Goal: Task Accomplishment & Management: Complete application form

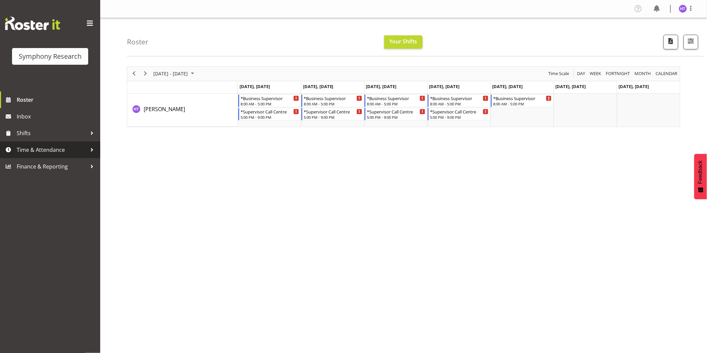
click at [54, 150] on span "Time & Attendance" at bounding box center [52, 150] width 70 height 10
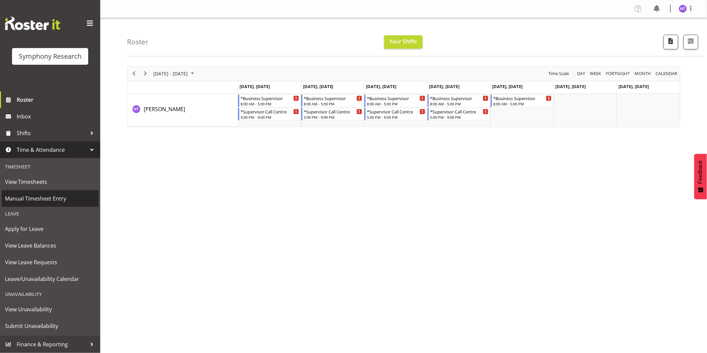
click at [45, 195] on span "Manual Timesheet Entry" at bounding box center [50, 199] width 90 height 10
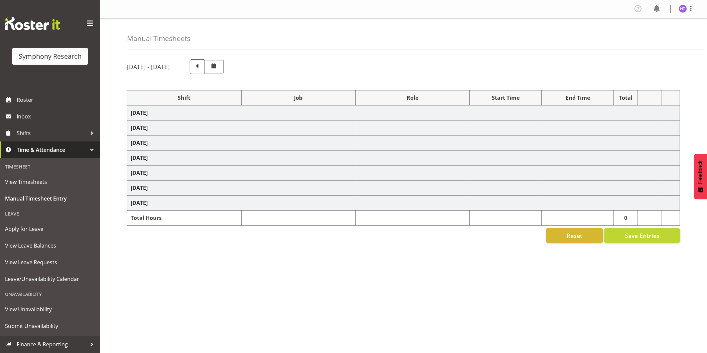
select select
select select "10242"
select select "45"
select select
select select "10239"
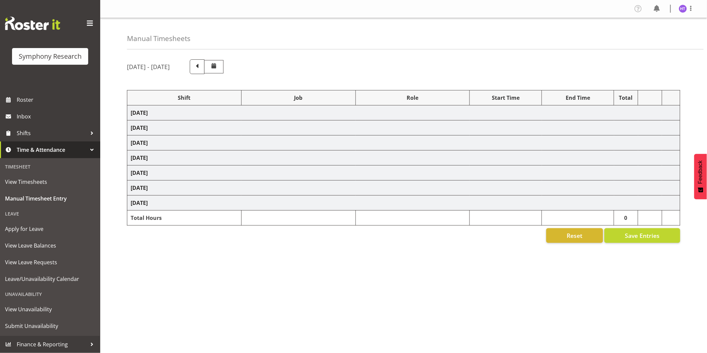
select select "45"
select select
select select "9636"
select select "45"
select select
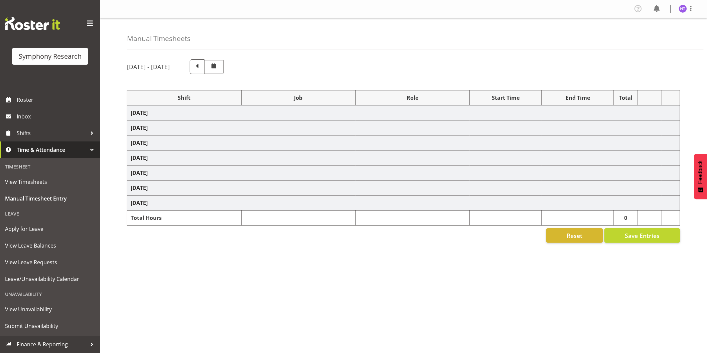
select select "10536"
select select "45"
select select
select select "10239"
select select "45"
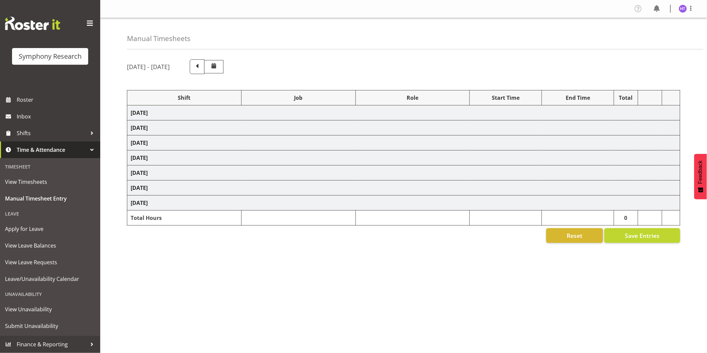
select select
select select "9636"
select select "45"
select select
select select "10536"
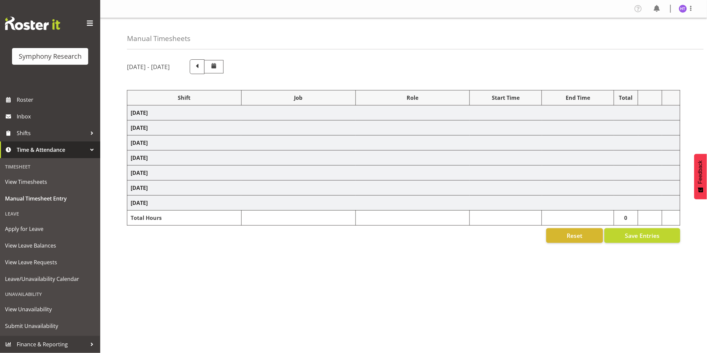
select select "45"
select select
select select "10499"
select select "45"
select select
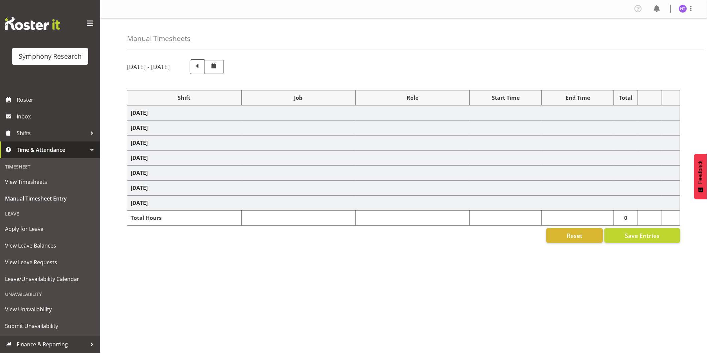
select select "743"
select select "45"
select select
select select "10499"
select select "45"
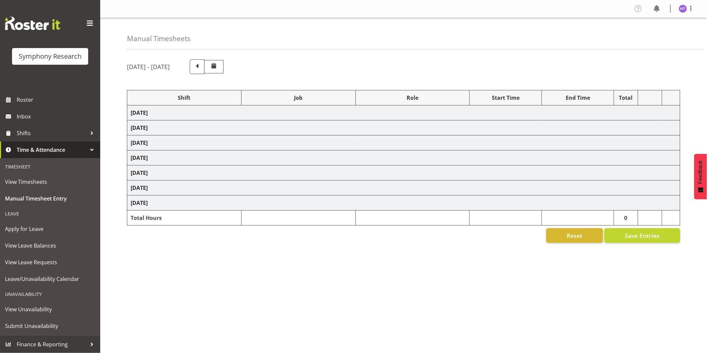
select select
select select "10239"
select select "45"
select select
select select "9426"
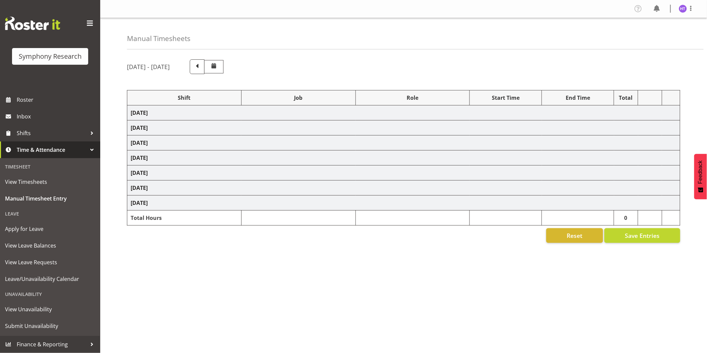
select select "45"
select select "1607"
select select "9636"
select select "45"
select select
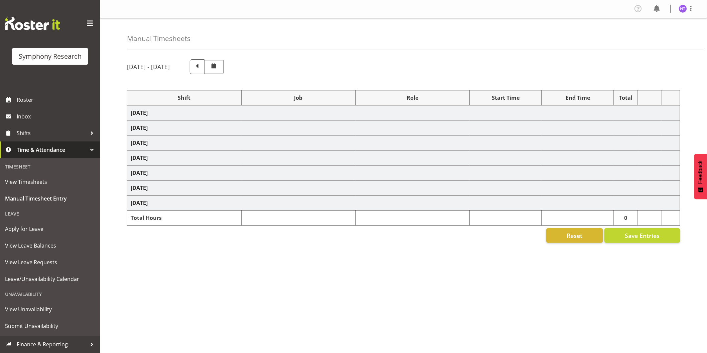
select select "10549"
select select "45"
select select
select select "10242"
select select "45"
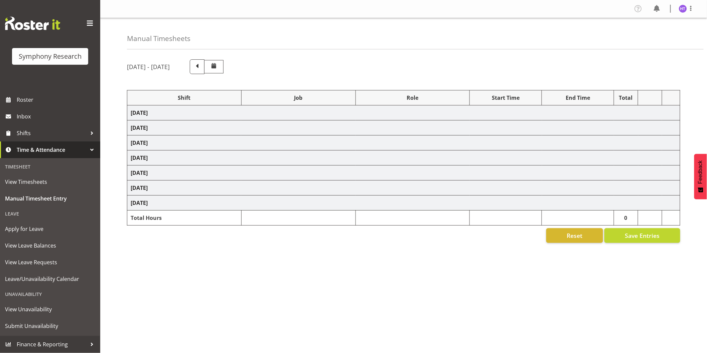
select select
select select "10499"
select select "45"
select select
select select "10536"
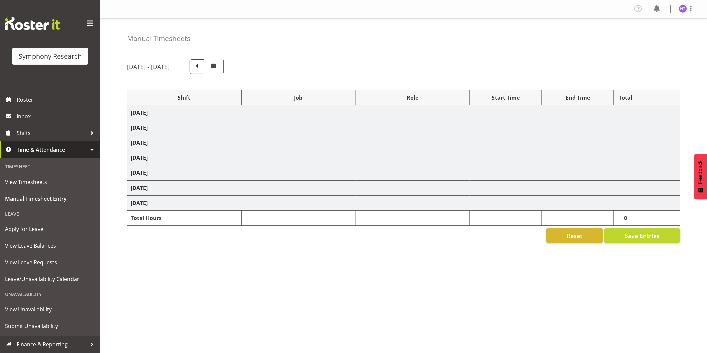
select select "45"
select select
select select "10527"
select select "45"
select select
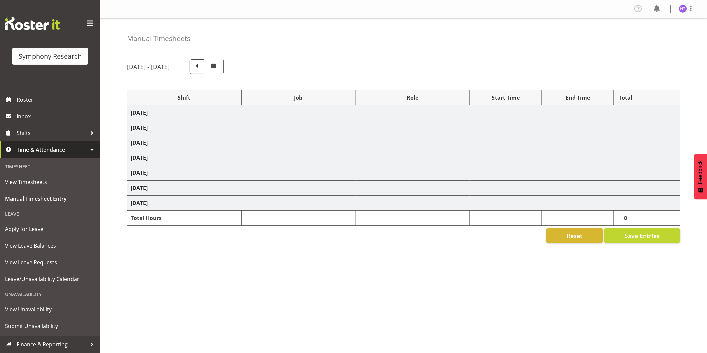
select select "9426"
select select "45"
select select "1607"
select select "7759"
select select "45"
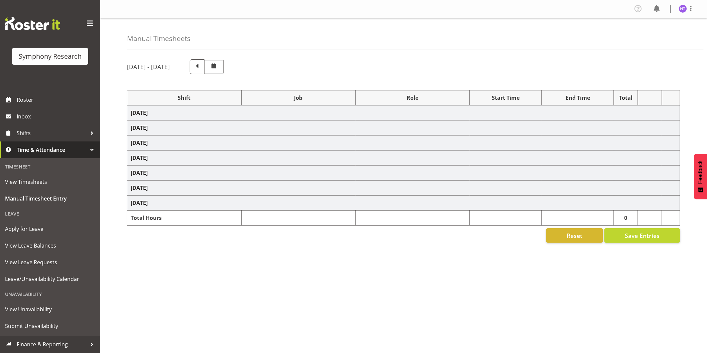
select select
select select "743"
select select "45"
select select "57511"
select select "743"
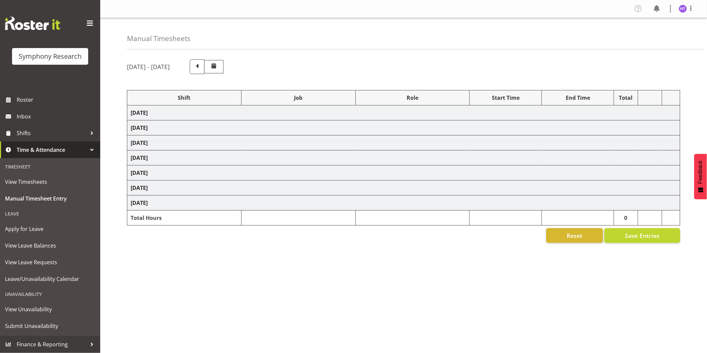
select select "45"
select select "41604"
select select "10242"
select select "45"
select select "41604"
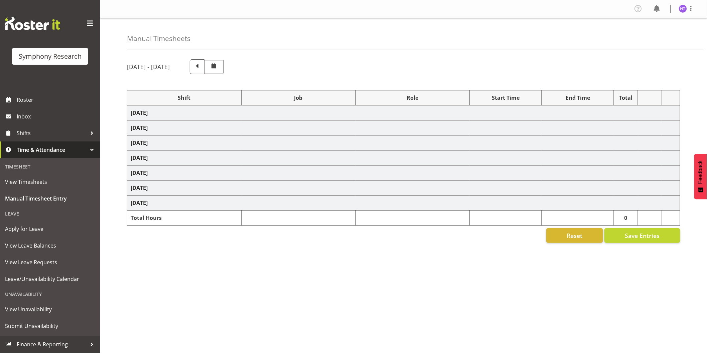
select select "10499"
select select "45"
select select "41604"
select select "10527"
select select "45"
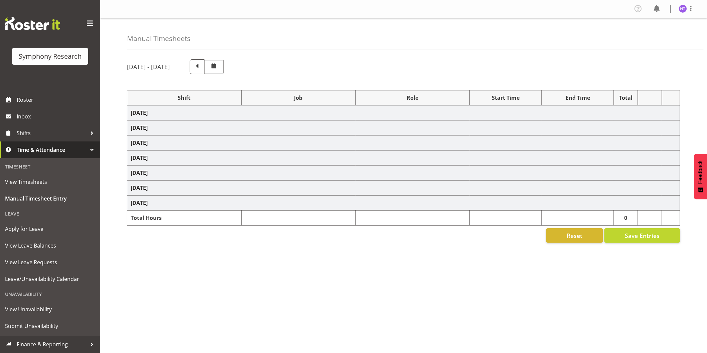
select select "41604"
select select "10536"
select select "45"
select select "41604"
select select "10527"
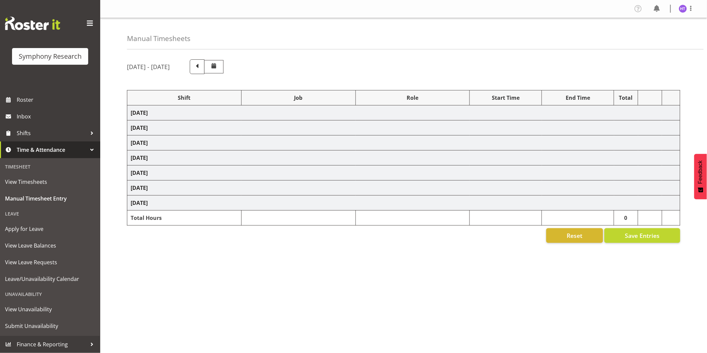
select select "45"
select select "11547"
select select "10536"
select select "45"
select select "41604"
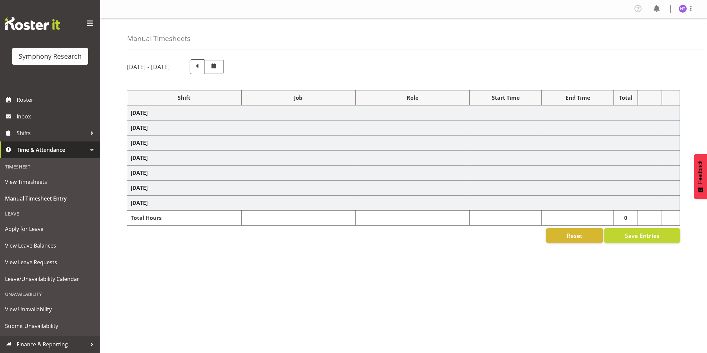
select select "743"
select select "45"
select select "41604"
select select "10242"
select select "41604"
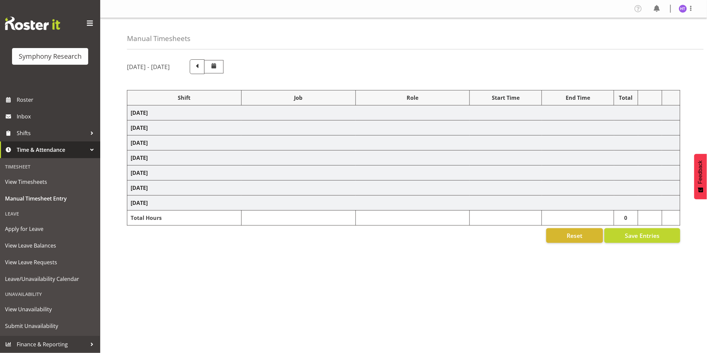
select select "9426"
select select "45"
select select "41604"
select select "9636"
select select "45"
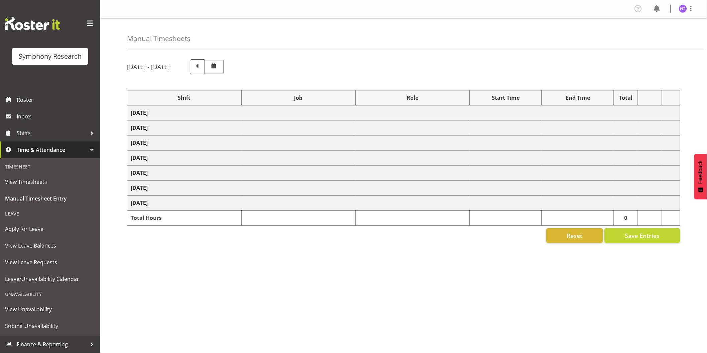
select select "41604"
select select "10549"
select select "45"
select select "11547"
select select "10239"
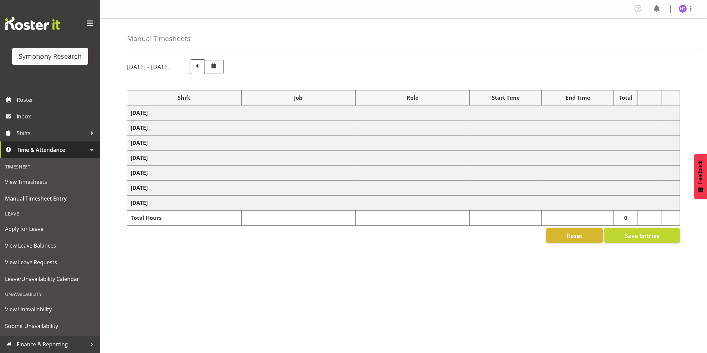
select select "45"
select select "41604"
select select "10242"
select select "45"
select select "41604"
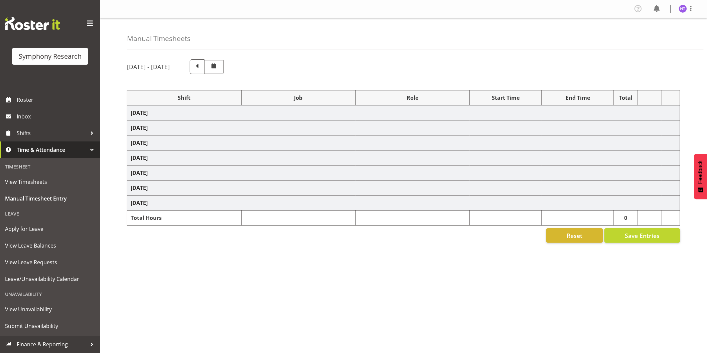
select select "10499"
select select "45"
select select "41604"
select select "10527"
select select "45"
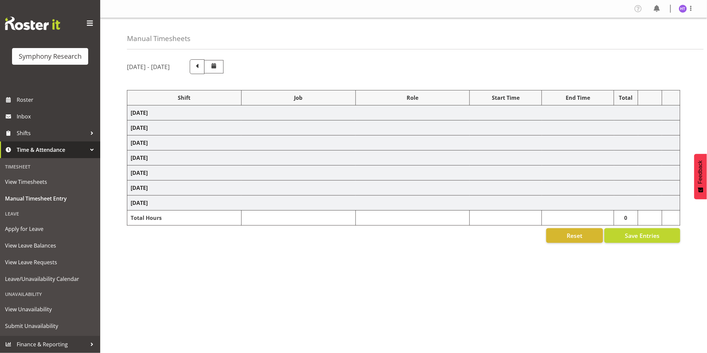
select select "41604"
select select "10536"
select select "45"
select select "41604"
select select "743"
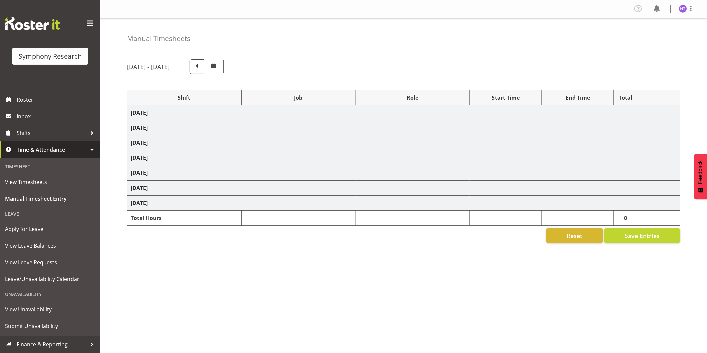
select select "45"
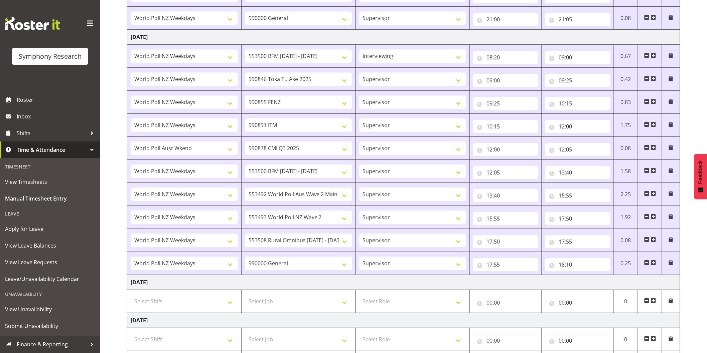
scroll to position [870, 0]
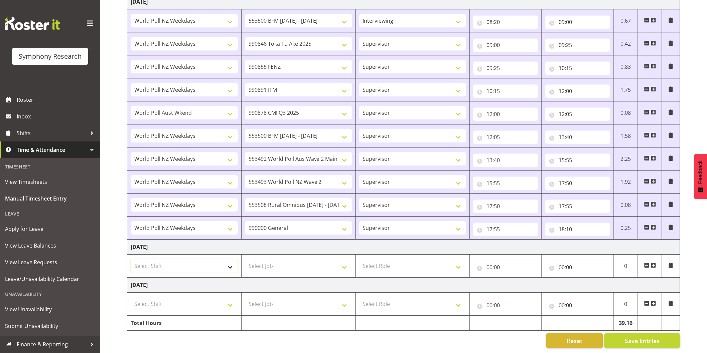
click at [175, 262] on select "Select Shift !!Weekend Residential (Roster IT Shift Label) *Business 9/10am ~ 4…" at bounding box center [184, 266] width 107 height 13
select select "41604"
click at [131, 260] on select "Select Shift !!Weekend Residential (Roster IT Shift Label) *Business 9/10am ~ 4…" at bounding box center [184, 266] width 107 height 13
select select
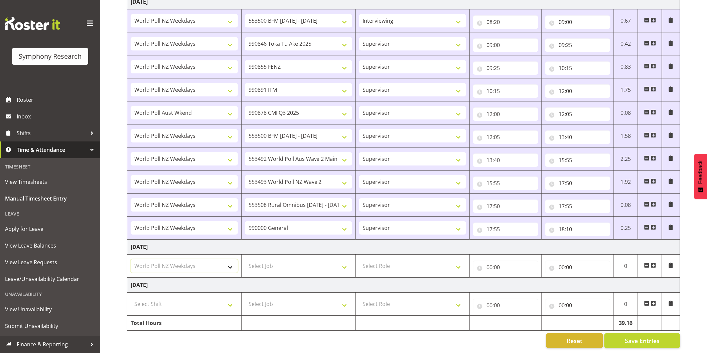
select select
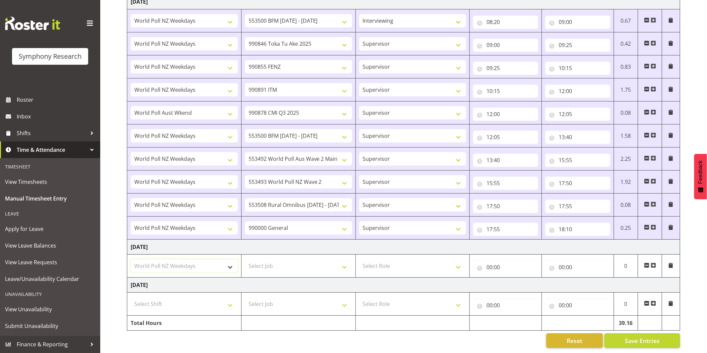
select select
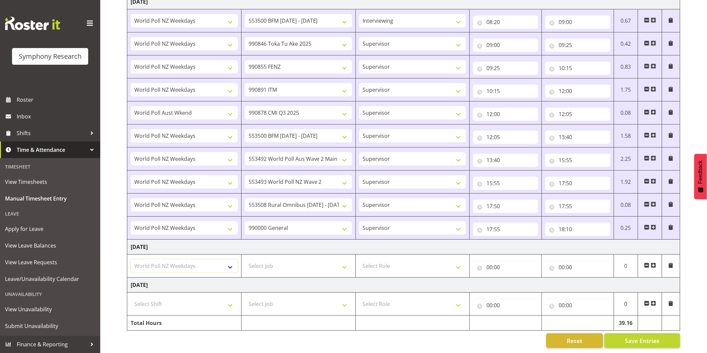
select select
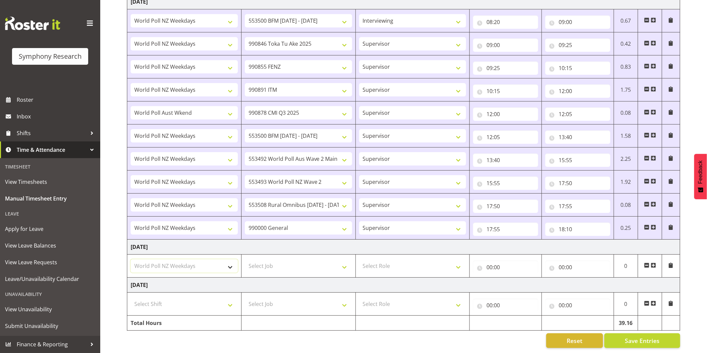
select select
click at [269, 261] on select "Select Job 550060 IF Admin 553492 World Poll Aus Wave 2 Main 2025 553493 World …" at bounding box center [298, 266] width 107 height 13
select select "743"
click at [245, 260] on select "Select Job 550060 IF Admin 553492 World Poll Aus Wave 2 Main 2025 553493 World …" at bounding box center [298, 266] width 107 height 13
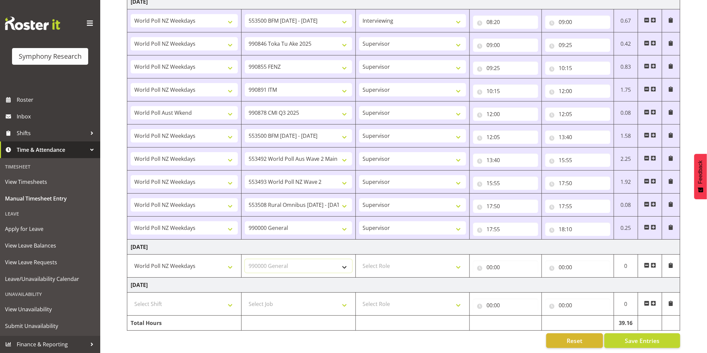
select select
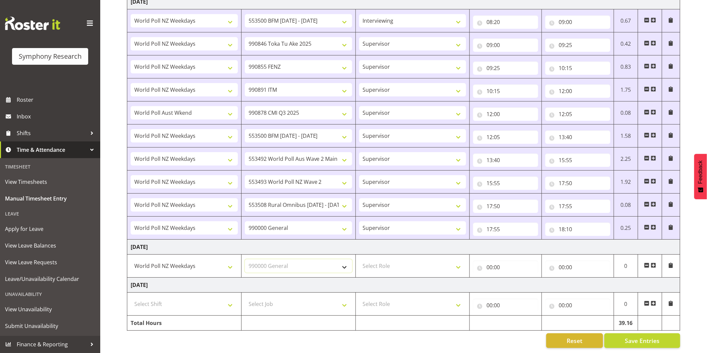
select select
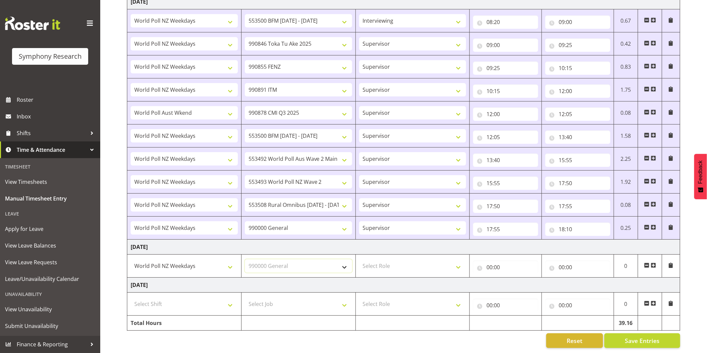
select select
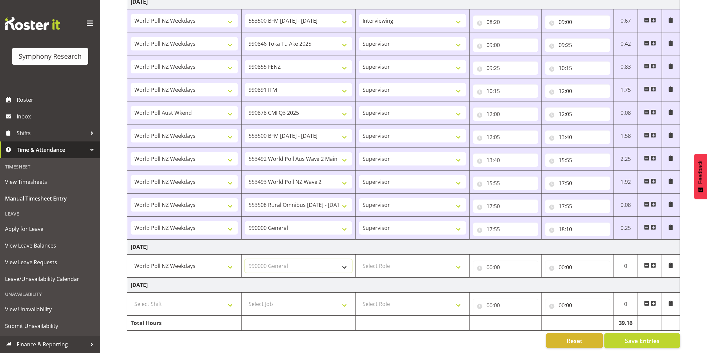
select select
click at [386, 261] on select "Select Role Interviewing Briefing Supervisor" at bounding box center [412, 266] width 107 height 13
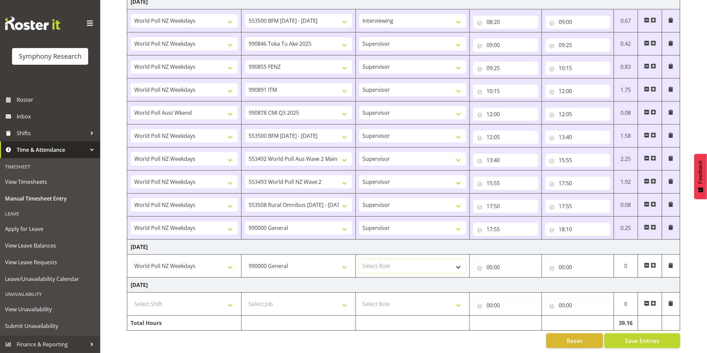
select select "45"
click at [359, 260] on select "Select Role Interviewing Briefing Supervisor" at bounding box center [412, 266] width 107 height 13
select select
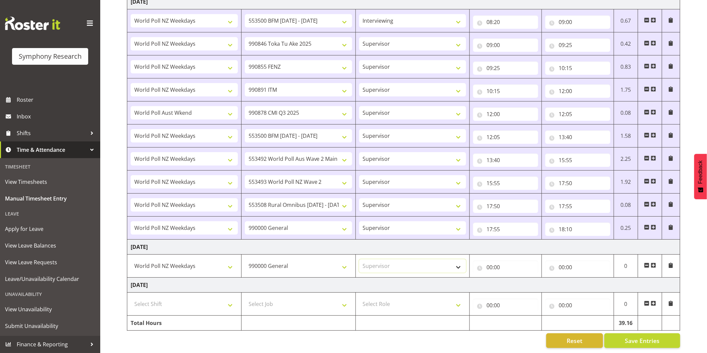
select select
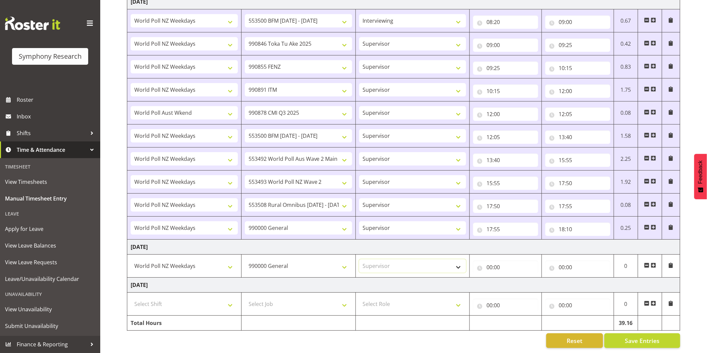
select select
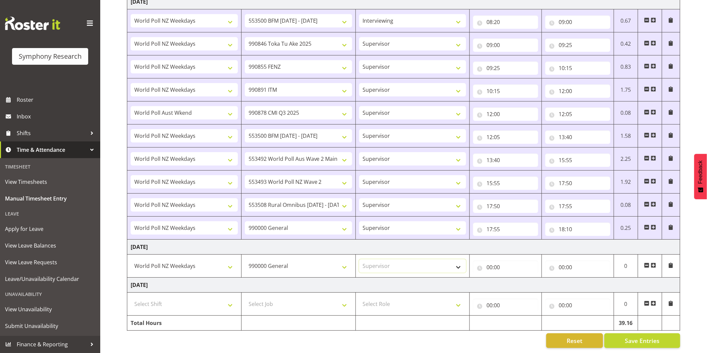
select select
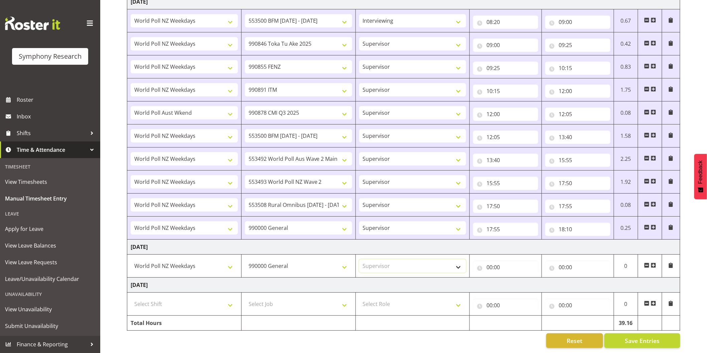
select select
click at [490, 263] on input "00:00" at bounding box center [505, 267] width 65 height 13
click at [515, 279] on select "00 01 02 03 04 05 06 07 08 09 10 11 12 13 14 15 16 17 18 19 20 21 22 23" at bounding box center [518, 284] width 15 height 13
select select "11"
click at [511, 278] on select "00 01 02 03 04 05 06 07 08 09 10 11 12 13 14 15 16 17 18 19 20 21 22 23" at bounding box center [518, 284] width 15 height 13
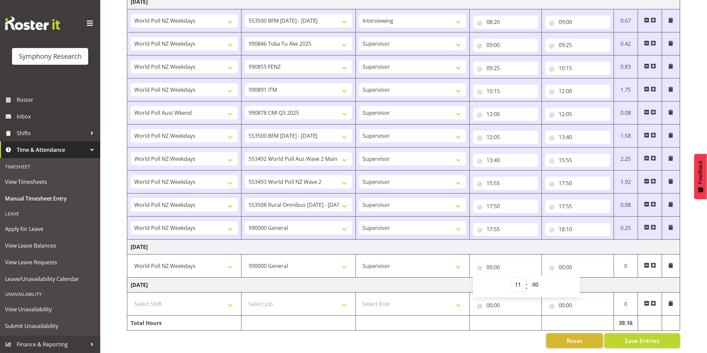
select select
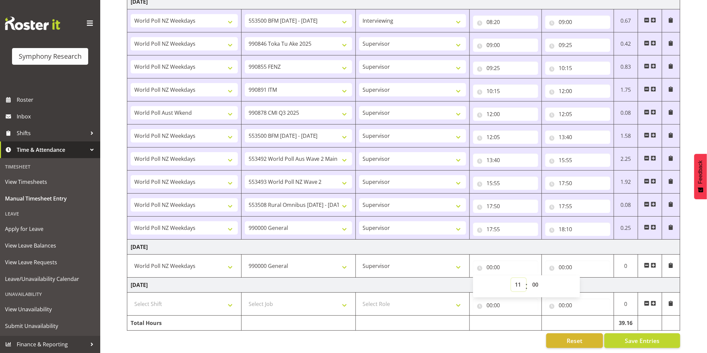
select select
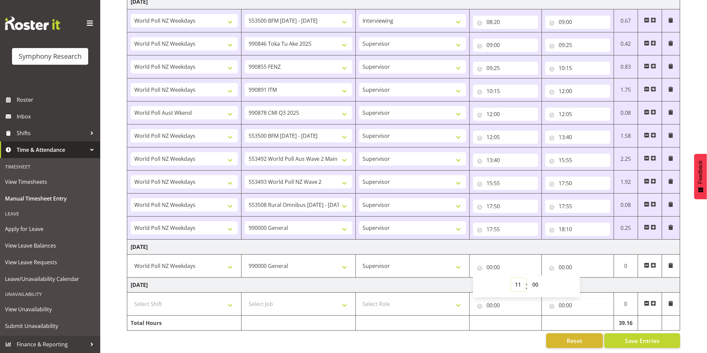
select select
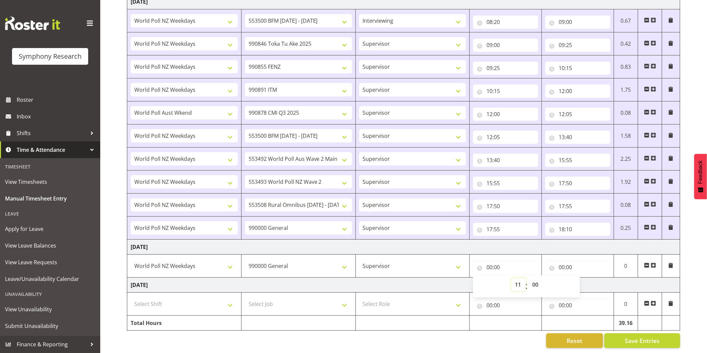
select select
type input "11:00"
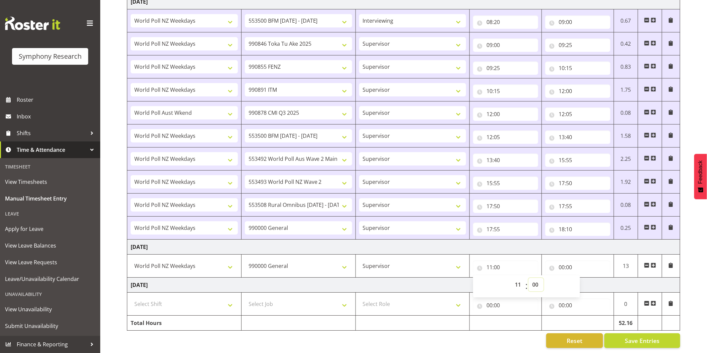
click at [535, 280] on select "00 01 02 03 04 05 06 07 08 09 10 11 12 13 14 15 16 17 18 19 20 21 22 23 24 25 2…" at bounding box center [535, 284] width 15 height 13
select select "50"
click at [528, 278] on select "00 01 02 03 04 05 06 07 08 09 10 11 12 13 14 15 16 17 18 19 20 21 22 23 24 25 2…" at bounding box center [535, 284] width 15 height 13
select select
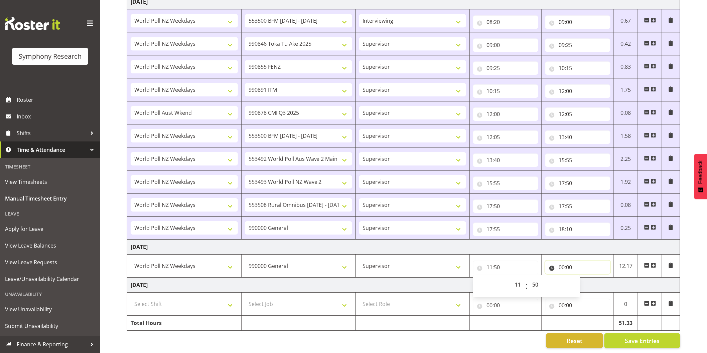
click at [560, 264] on input "00:00" at bounding box center [577, 267] width 65 height 13
click at [586, 278] on select "00 01 02 03 04 05 06 07 08 09 10 11 12 13 14 15 16 17 18 19 20 21 22 23" at bounding box center [590, 284] width 15 height 13
click at [583, 278] on select "00 01 02 03 04 05 06 07 08 09 10 11 12 13 14 15 16 17 18 19 20 21 22 23" at bounding box center [590, 284] width 15 height 13
click at [652, 263] on span at bounding box center [653, 265] width 5 height 5
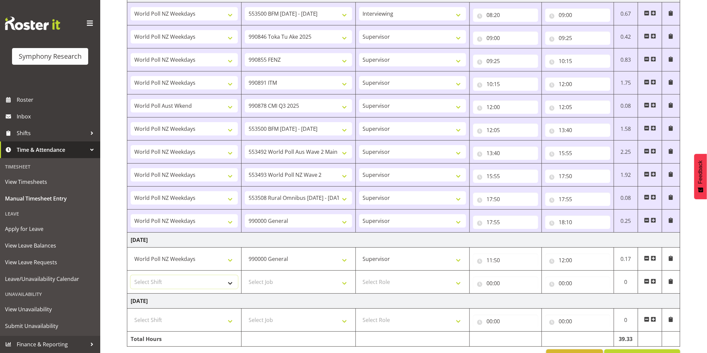
click at [188, 280] on select "Select Shift !!Weekend Residential (Roster IT Shift Label) *Business 9/10am ~ 4…" at bounding box center [184, 282] width 107 height 13
click at [131, 277] on select "Select Shift !!Weekend Residential (Roster IT Shift Label) *Business 9/10am ~ 4…" at bounding box center [184, 282] width 107 height 13
click at [271, 280] on select "Select Job 550060 IF Admin 553492 World Poll Aus Wave 2 Main 2025 553493 World …" at bounding box center [298, 282] width 107 height 13
click at [245, 277] on select "Select Job 550060 IF Admin 553492 World Poll Aus Wave 2 Main 2025 553493 World …" at bounding box center [298, 282] width 107 height 13
click at [380, 283] on select "Select Role Interviewing Briefing Supervisor" at bounding box center [412, 282] width 107 height 13
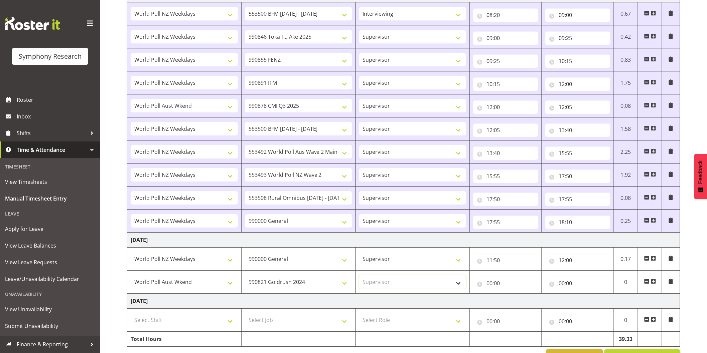
click at [359, 277] on select "Select Role Interviewing Briefing Supervisor" at bounding box center [412, 282] width 107 height 13
click at [488, 286] on input "00:00" at bounding box center [505, 283] width 65 height 13
click at [519, 305] on select "00 01 02 03 04 05 06 07 08 09 10 11 12 13 14 15 16 17 18 19 20 21 22 23" at bounding box center [518, 300] width 15 height 13
click at [511, 296] on select "00 01 02 03 04 05 06 07 08 09 10 11 12 13 14 15 16 17 18 19 20 21 22 23" at bounding box center [518, 300] width 15 height 13
click at [561, 284] on input "00:00" at bounding box center [577, 283] width 65 height 13
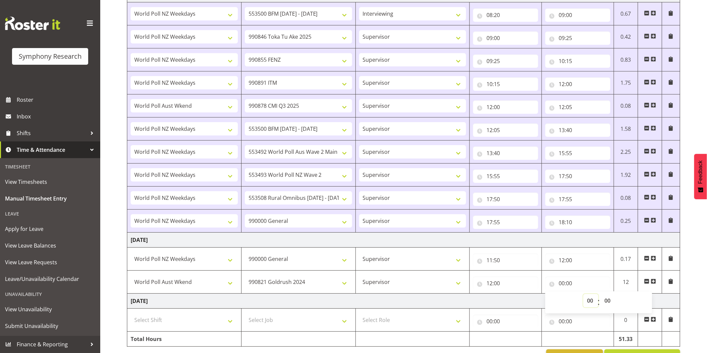
click at [591, 301] on select "00 01 02 03 04 05 06 07 08 09 10 11 12 13 14 15 16 17 18 19 20 21 22 23" at bounding box center [590, 300] width 15 height 13
click at [583, 296] on select "00 01 02 03 04 05 06 07 08 09 10 11 12 13 14 15 16 17 18 19 20 21 22 23" at bounding box center [590, 300] width 15 height 13
click at [610, 303] on select "00 01 02 03 04 05 06 07 08 09 10 11 12 13 14 15 16 17 18 19 20 21 22 23 24 25 2…" at bounding box center [608, 300] width 15 height 13
click at [601, 296] on select "00 01 02 03 04 05 06 07 08 09 10 11 12 13 14 15 16 17 18 19 20 21 22 23 24 25 2…" at bounding box center [608, 300] width 15 height 13
click at [654, 283] on span at bounding box center [653, 281] width 5 height 5
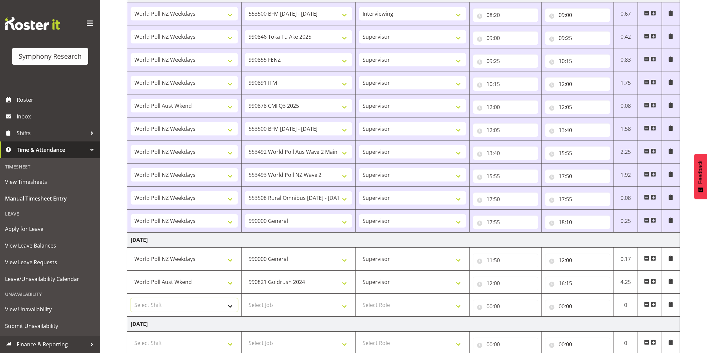
click at [191, 310] on select "Select Shift !!Weekend Residential (Roster IT Shift Label) *Business 9/10am ~ 4…" at bounding box center [184, 305] width 107 height 13
click at [131, 300] on select "Select Shift !!Weekend Residential (Roster IT Shift Label) *Business 9/10am ~ 4…" at bounding box center [184, 305] width 107 height 13
click at [284, 306] on select "Select Job 550060 IF Admin 553492 World Poll Aus Wave 2 Main 2025 553493 World …" at bounding box center [298, 305] width 107 height 13
click at [245, 300] on select "Select Job 550060 IF Admin 553492 World Poll Aus Wave 2 Main 2025 553493 World …" at bounding box center [298, 305] width 107 height 13
click at [386, 307] on select "Select Role Interviewing Briefing Supervisor" at bounding box center [412, 305] width 107 height 13
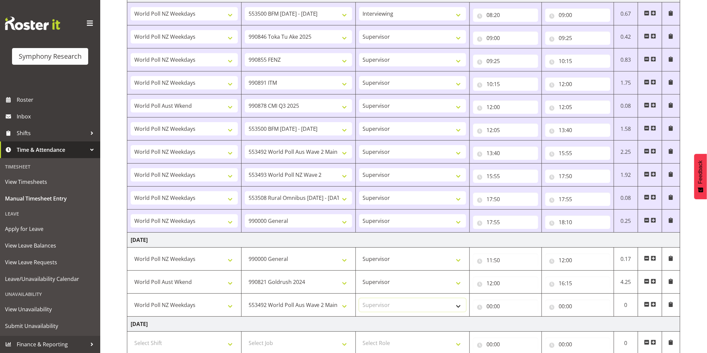
click at [359, 300] on select "Select Role Interviewing Briefing Supervisor" at bounding box center [412, 305] width 107 height 13
click at [489, 309] on input "00:00" at bounding box center [505, 306] width 65 height 13
click at [516, 328] on select "00 01 02 03 04 05 06 07 08 09 10 11 12 13 14 15 16 17 18 19 20 21 22 23" at bounding box center [518, 323] width 15 height 13
click at [511, 319] on select "00 01 02 03 04 05 06 07 08 09 10 11 12 13 14 15 16 17 18 19 20 21 22 23" at bounding box center [518, 323] width 15 height 13
click at [532, 329] on select "00 01 02 03 04 05 06 07 08 09 10 11 12 13 14 15 16 17 18 19 20 21 22 23 24 25 2…" at bounding box center [535, 323] width 15 height 13
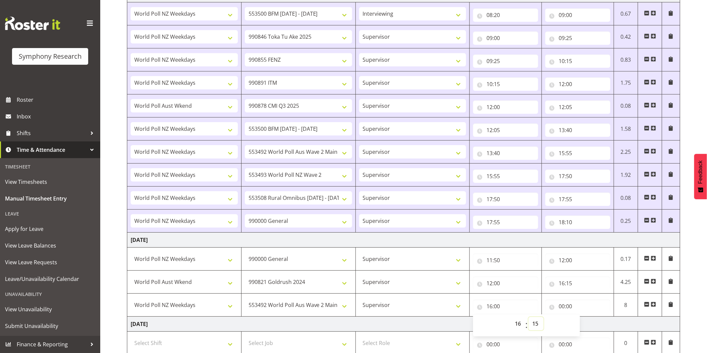
click at [528, 319] on select "00 01 02 03 04 05 06 07 08 09 10 11 12 13 14 15 16 17 18 19 20 21 22 23 24 25 2…" at bounding box center [535, 323] width 15 height 13
click at [562, 306] on input "00:00" at bounding box center [577, 306] width 65 height 13
click at [587, 324] on select "00 01 02 03 04 05 06 07 08 09 10 11 12 13 14 15 16 17 18 19 20 21 22 23" at bounding box center [590, 323] width 15 height 13
click at [583, 319] on select "00 01 02 03 04 05 06 07 08 09 10 11 12 13 14 15 16 17 18 19 20 21 22 23" at bounding box center [590, 323] width 15 height 13
click at [610, 323] on select "00 01 02 03 04 05 06 07 08 09 10 11 12 13 14 15 16 17 18 19 20 21 22 23 24 25 2…" at bounding box center [608, 323] width 15 height 13
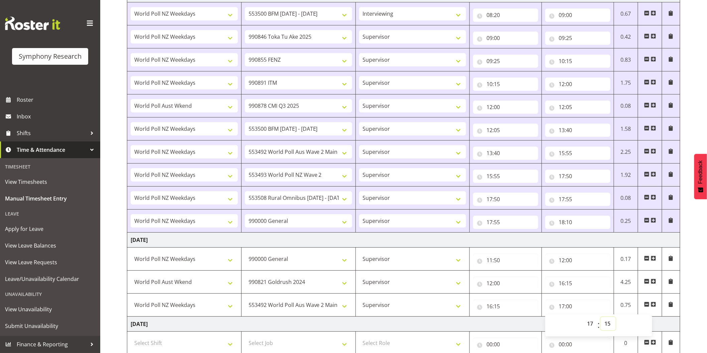
click at [601, 319] on select "00 01 02 03 04 05 06 07 08 09 10 11 12 13 14 15 16 17 18 19 20 21 22 23 24 25 2…" at bounding box center [608, 323] width 15 height 13
click at [655, 304] on span at bounding box center [653, 304] width 5 height 5
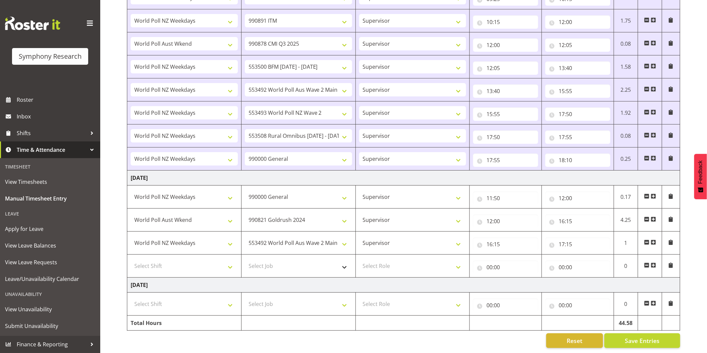
scroll to position [939, 0]
click at [178, 264] on select "Select Shift !!Weekend Residential (Roster IT Shift Label) *Business 9/10am ~ 4…" at bounding box center [184, 266] width 107 height 13
click at [131, 260] on select "Select Shift !!Weekend Residential (Roster IT Shift Label) *Business 9/10am ~ 4…" at bounding box center [184, 266] width 107 height 13
click at [289, 261] on select "Select Job 550060 IF Admin 553492 World Poll Aus Wave 2 Main 2025 553493 World …" at bounding box center [298, 266] width 107 height 13
click at [245, 260] on select "Select Job 550060 IF Admin 553492 World Poll Aus Wave 2 Main 2025 553493 World …" at bounding box center [298, 266] width 107 height 13
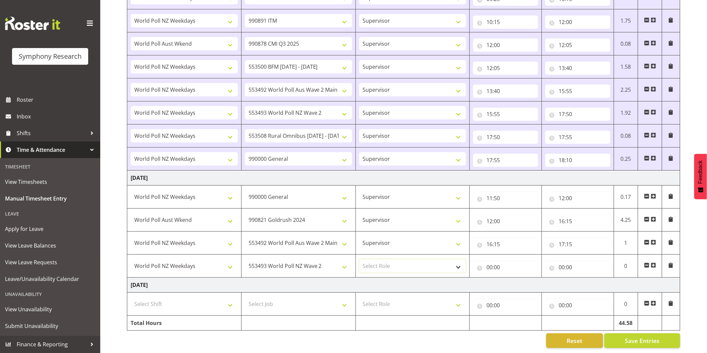
click at [382, 260] on select "Select Role Interviewing Briefing Supervisor" at bounding box center [412, 266] width 107 height 13
click at [359, 260] on select "Select Role Interviewing Briefing Supervisor" at bounding box center [412, 266] width 107 height 13
click at [491, 263] on input "00:00" at bounding box center [505, 267] width 65 height 13
click at [517, 281] on select "00 01 02 03 04 05 06 07 08 09 10 11 12 13 14 15 16 17 18 19 20 21 22 23" at bounding box center [518, 284] width 15 height 13
click at [511, 278] on select "00 01 02 03 04 05 06 07 08 09 10 11 12 13 14 15 16 17 18 19 20 21 22 23" at bounding box center [518, 284] width 15 height 13
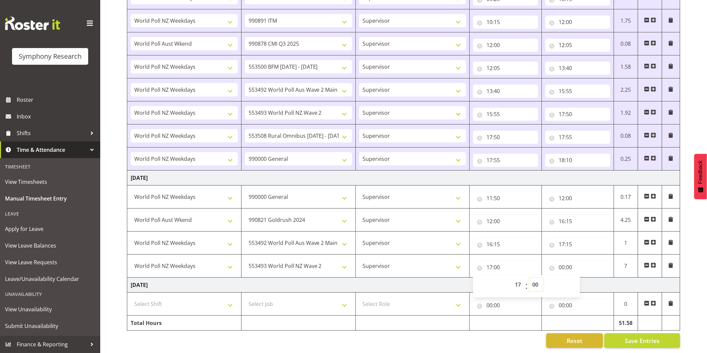
click at [534, 280] on select "00 01 02 03 04 05 06 07 08 09 10 11 12 13 14 15 16 17 18 19 20 21 22 23 24 25 2…" at bounding box center [535, 284] width 15 height 13
click at [528, 278] on select "00 01 02 03 04 05 06 07 08 09 10 11 12 13 14 15 16 17 18 19 20 21 22 23 24 25 2…" at bounding box center [535, 284] width 15 height 13
click at [560, 262] on input "00:00" at bounding box center [577, 267] width 65 height 13
click at [586, 279] on select "00 01 02 03 04 05 06 07 08 09 10 11 12 13 14 15 16 17 18 19 20 21 22 23" at bounding box center [590, 284] width 15 height 13
click at [583, 278] on select "00 01 02 03 04 05 06 07 08 09 10 11 12 13 14 15 16 17 18 19 20 21 22 23" at bounding box center [590, 284] width 15 height 13
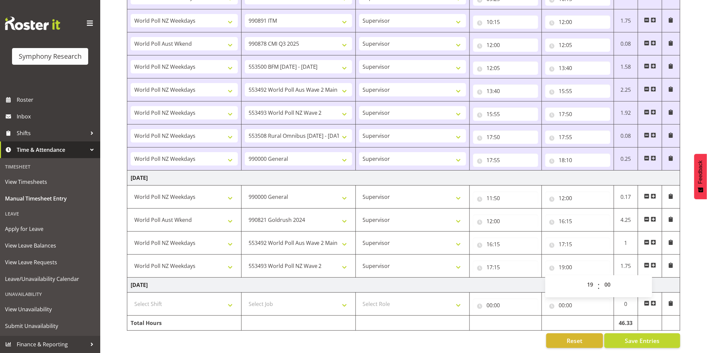
click at [635, 342] on button "Save Entries" at bounding box center [642, 341] width 76 height 15
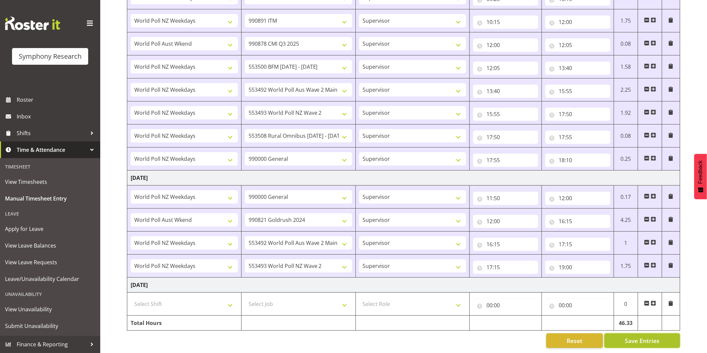
click at [639, 337] on span "Save Entries" at bounding box center [642, 341] width 35 height 9
click at [653, 263] on span at bounding box center [653, 265] width 5 height 5
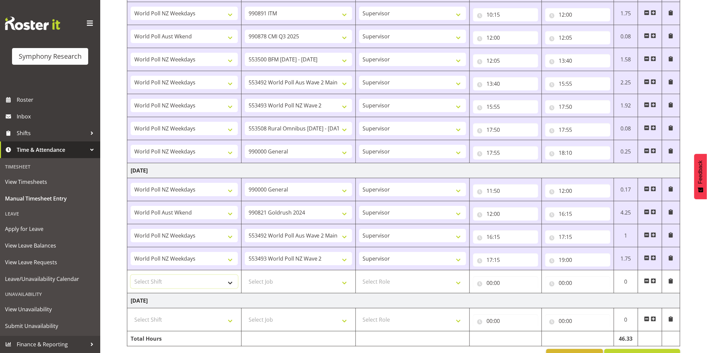
click at [192, 281] on select "Select Shift !!Weekend Residential (Roster IT Shift Label) *Business 9/10am ~ 4…" at bounding box center [184, 281] width 107 height 13
click at [131, 277] on select "Select Shift !!Weekend Residential (Roster IT Shift Label) *Business 9/10am ~ 4…" at bounding box center [184, 281] width 107 height 13
click at [276, 285] on select "Select Job 550060 IF Admin 553492 World Poll Aus Wave 2 Main 2025 553493 World …" at bounding box center [298, 281] width 107 height 13
click at [245, 277] on select "Select Job 550060 IF Admin 553492 World Poll Aus Wave 2 Main 2025 553493 World …" at bounding box center [298, 281] width 107 height 13
click at [395, 279] on select "Select Role Interviewing Briefing Supervisor" at bounding box center [412, 281] width 107 height 13
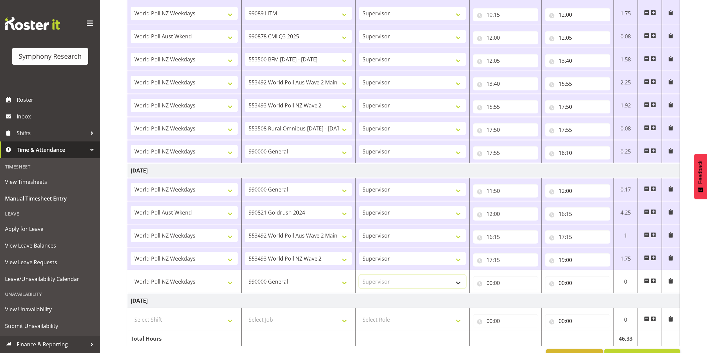
click at [359, 277] on select "Select Role Interviewing Briefing Supervisor" at bounding box center [412, 281] width 107 height 13
click at [493, 286] on input "00:00" at bounding box center [505, 283] width 65 height 13
click at [513, 302] on select "00 01 02 03 04 05 06 07 08 09 10 11 12 13 14 15 16 17 18 19 20 21 22 23" at bounding box center [518, 300] width 15 height 13
click at [511, 296] on select "00 01 02 03 04 05 06 07 08 09 10 11 12 13 14 15 16 17 18 19 20 21 22 23" at bounding box center [518, 300] width 15 height 13
click at [560, 286] on input "00:00" at bounding box center [577, 283] width 65 height 13
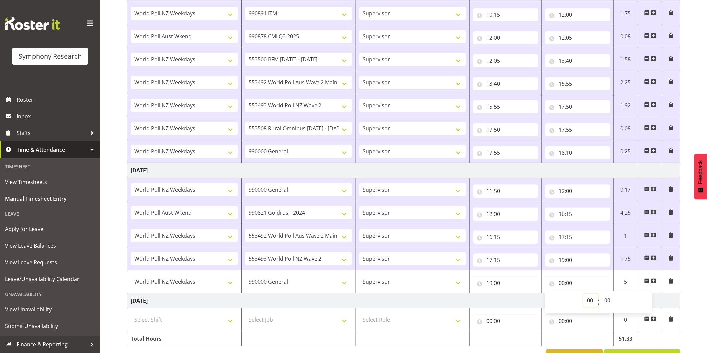
click at [585, 301] on select "00 01 02 03 04 05 06 07 08 09 10 11 12 13 14 15 16 17 18 19 20 21 22 23" at bounding box center [590, 300] width 15 height 13
click at [583, 296] on select "00 01 02 03 04 05 06 07 08 09 10 11 12 13 14 15 16 17 18 19 20 21 22 23" at bounding box center [590, 300] width 15 height 13
click at [606, 299] on select "00 01 02 03 04 05 06 07 08 09 10 11 12 13 14 15 16 17 18 19 20 21 22 23 24 25 2…" at bounding box center [608, 300] width 15 height 13
click at [601, 296] on select "00 01 02 03 04 05 06 07 08 09 10 11 12 13 14 15 16 17 18 19 20 21 22 23 24 25 2…" at bounding box center [608, 300] width 15 height 13
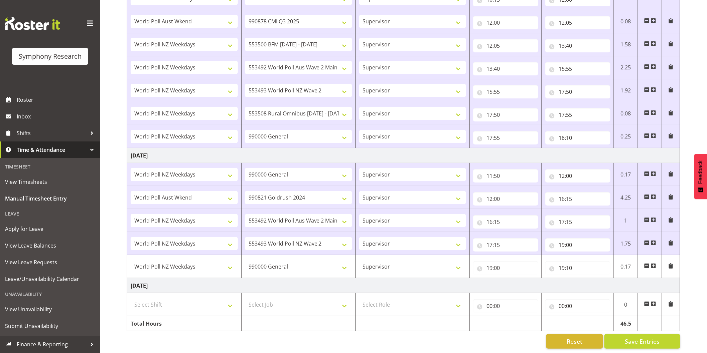
scroll to position [962, 0]
click at [649, 337] on span "Save Entries" at bounding box center [642, 341] width 35 height 9
